Goal: Task Accomplishment & Management: Use online tool/utility

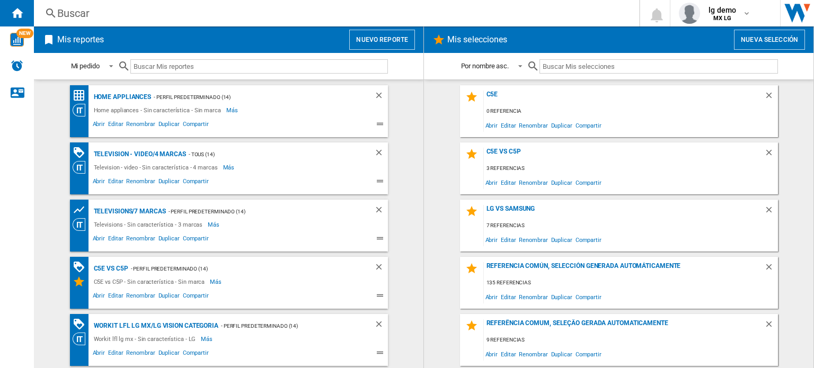
click at [371, 38] on button "Nuevo reporte" at bounding box center [382, 40] width 66 height 20
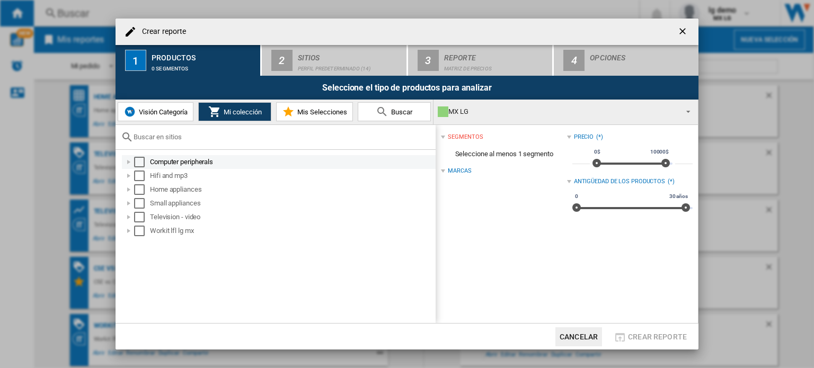
click at [142, 163] on div "Select" at bounding box center [139, 162] width 11 height 11
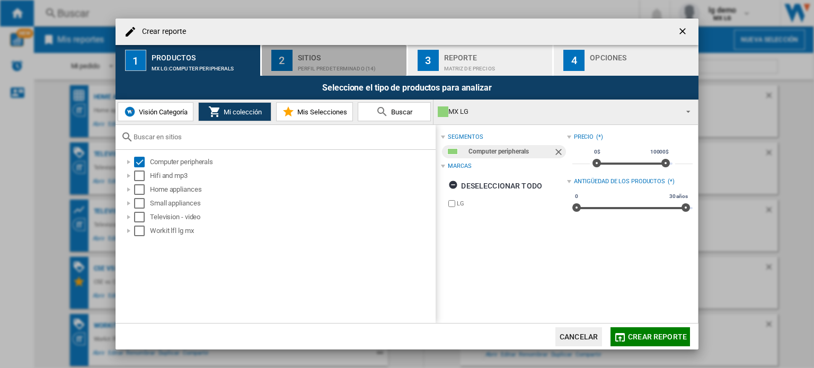
click at [304, 72] on button "2 Sitios Perfil predeterminado (14)" at bounding box center [335, 60] width 146 height 31
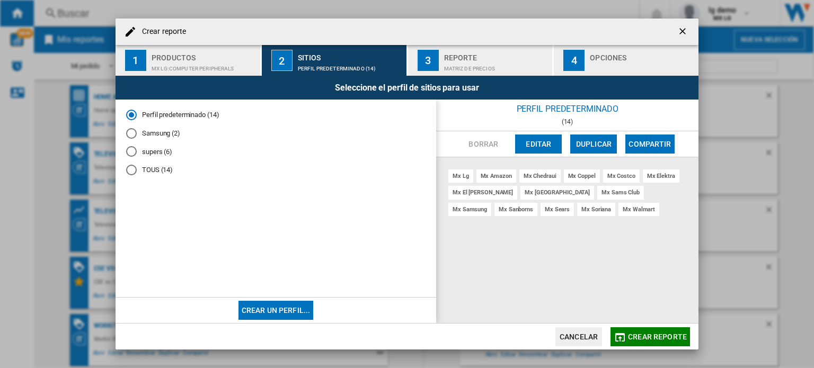
click at [143, 165] on md-radio-button "TOUS (14)" at bounding box center [275, 170] width 299 height 10
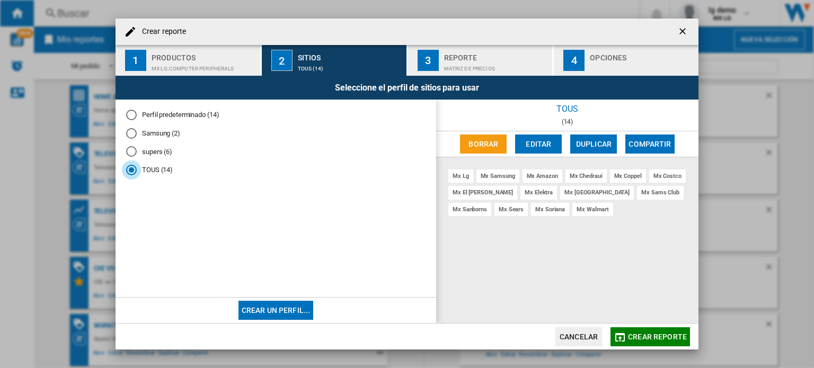
click at [561, 337] on button "Cancelar" at bounding box center [578, 336] width 47 height 19
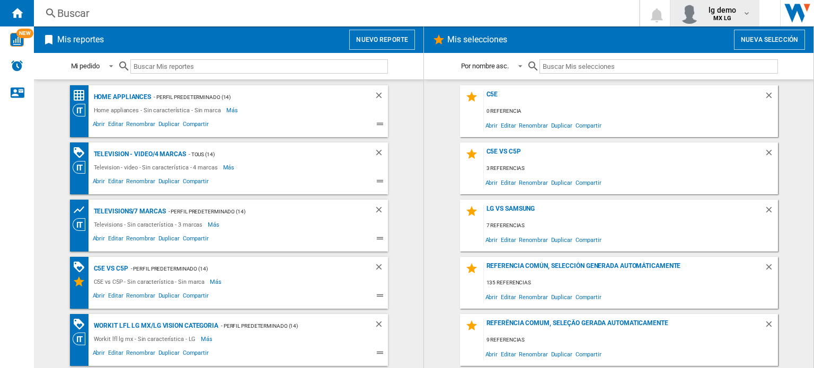
click at [732, 3] on div "lg demo MX LG" at bounding box center [714, 13] width 72 height 21
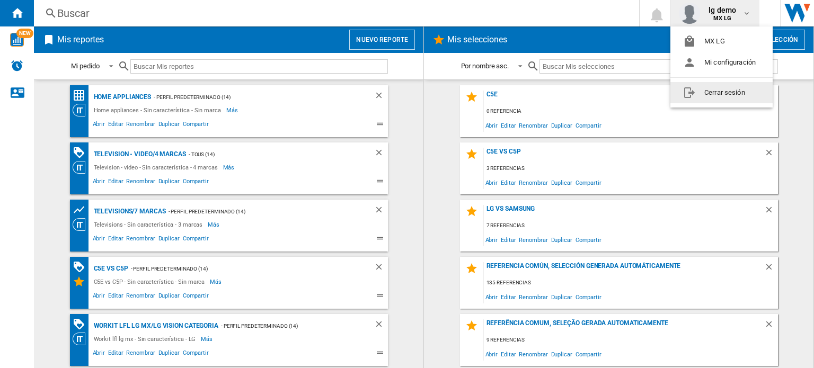
click at [721, 94] on button "Cerrar sesión" at bounding box center [721, 92] width 102 height 21
